Goal: Task Accomplishment & Management: Manage account settings

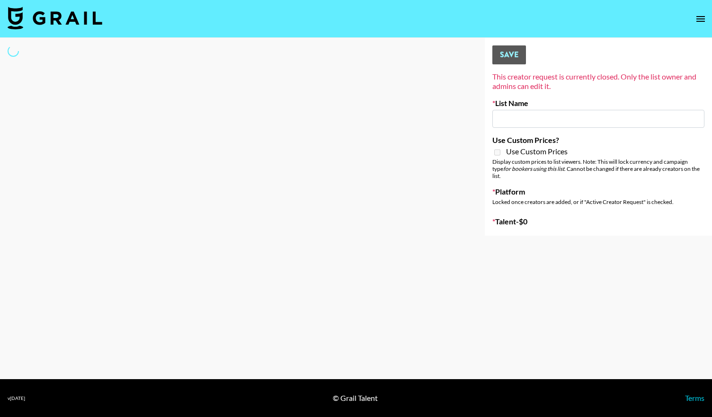
type input "Primal Harvest ([DATE])"
select select "Song"
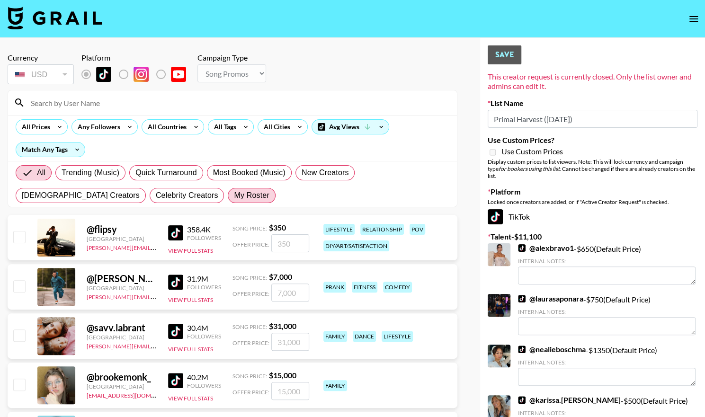
click at [234, 197] on span "My Roster" at bounding box center [251, 195] width 35 height 11
click at [234, 196] on input "My Roster" at bounding box center [234, 196] width 0 height 0
radio input "true"
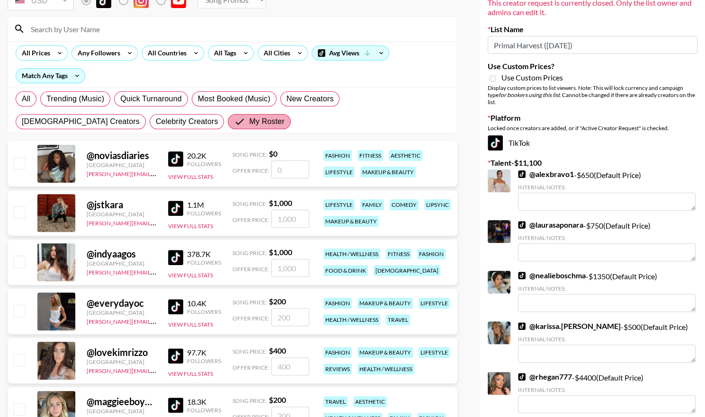
scroll to position [76, 0]
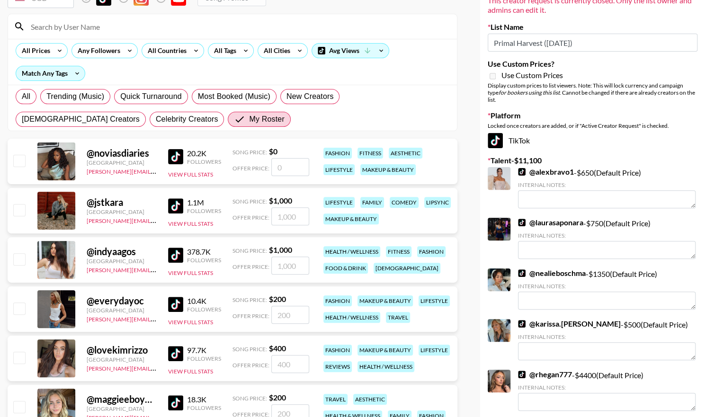
click at [19, 261] on input "checkbox" at bounding box center [18, 258] width 11 height 11
checkbox input "true"
type input "1000"
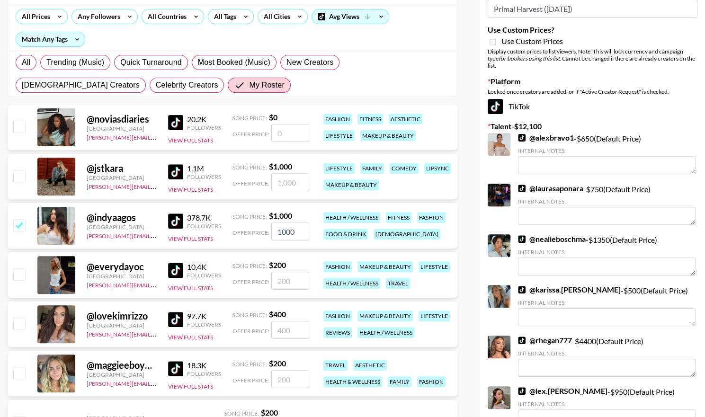
scroll to position [97, 0]
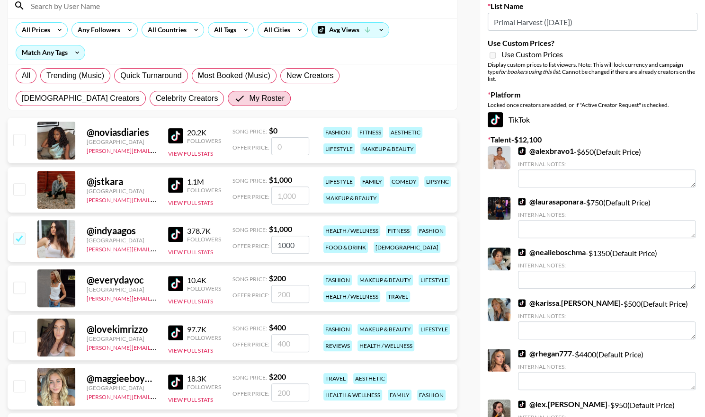
click at [280, 245] on input "1000" at bounding box center [290, 245] width 38 height 18
type input "4"
checkbox input "false"
type input "3"
checkbox input "true"
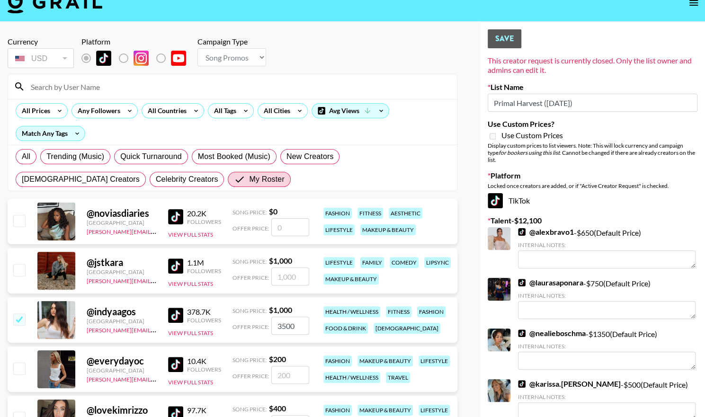
scroll to position [16, 0]
type input "3500"
